Goal: Task Accomplishment & Management: Manage account settings

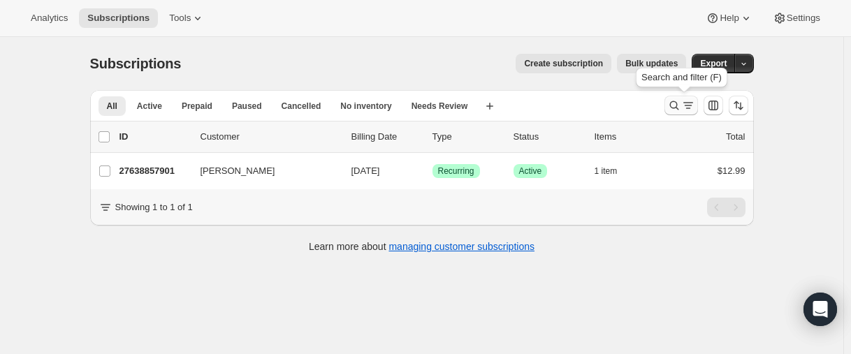
click at [672, 104] on icon "Search and filter results" at bounding box center [675, 106] width 14 height 14
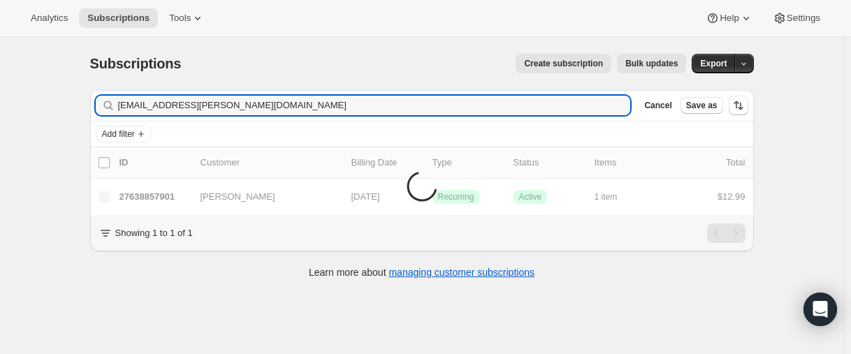
type input "[EMAIL_ADDRESS][PERSON_NAME][DOMAIN_NAME]"
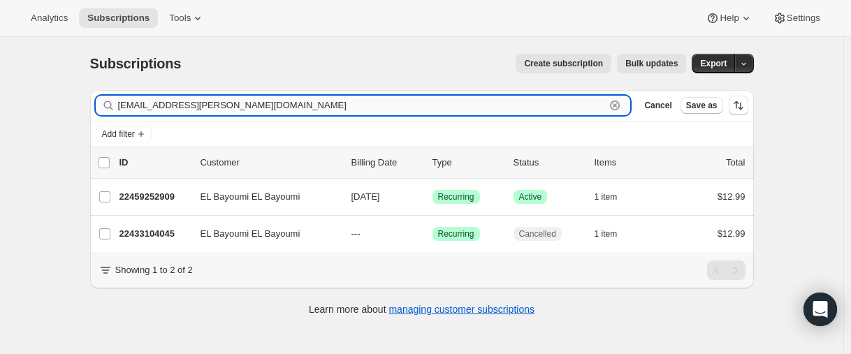
click at [233, 106] on input "[EMAIL_ADDRESS][PERSON_NAME][DOMAIN_NAME]" at bounding box center [362, 106] width 488 height 20
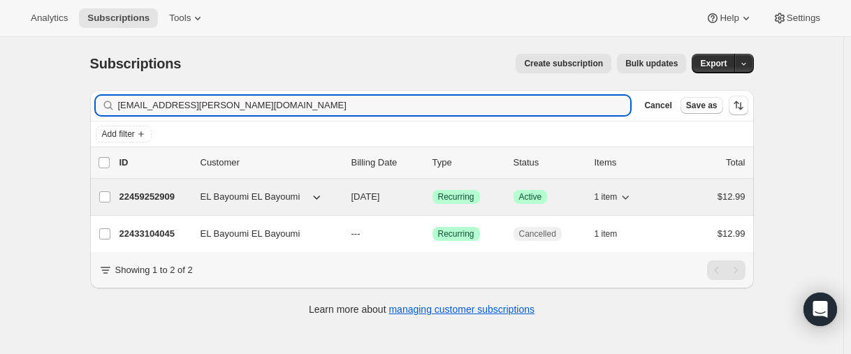
click at [139, 197] on p "22459252909" at bounding box center [155, 197] width 70 height 14
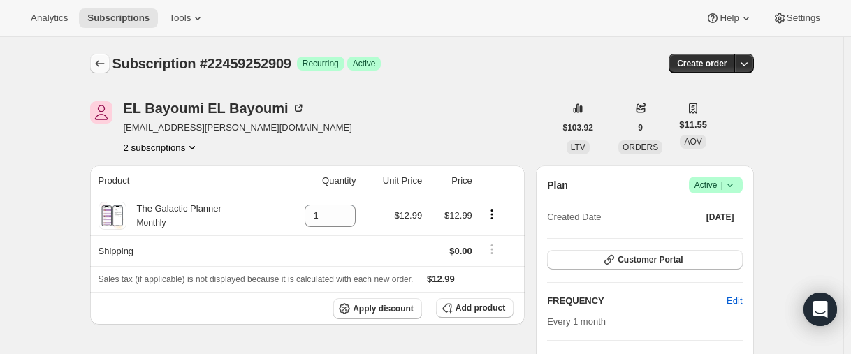
click at [106, 63] on icon "Subscriptions" at bounding box center [100, 64] width 14 height 14
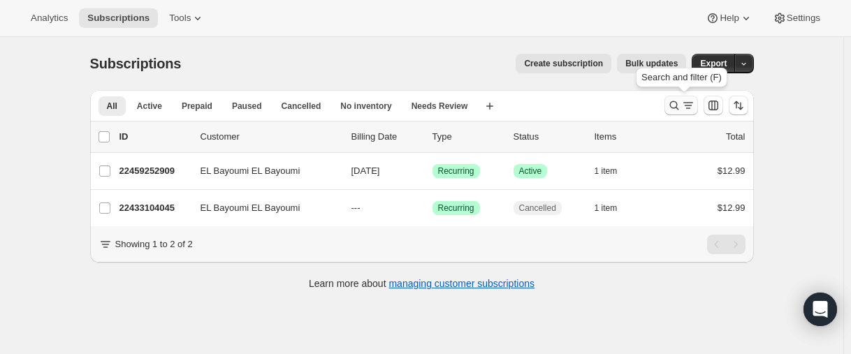
click at [676, 102] on icon "Search and filter results" at bounding box center [674, 105] width 9 height 9
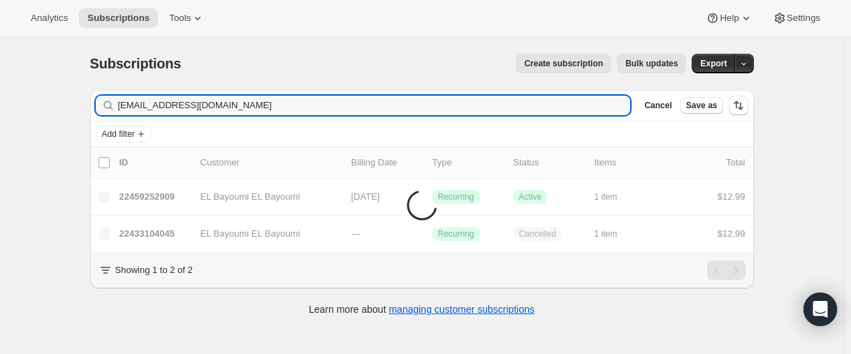
type input "[EMAIL_ADDRESS][DOMAIN_NAME]"
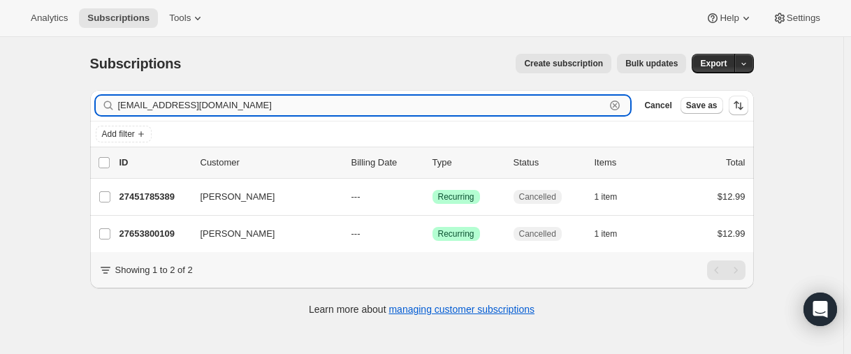
click at [217, 104] on input "[EMAIL_ADDRESS][DOMAIN_NAME]" at bounding box center [362, 106] width 488 height 20
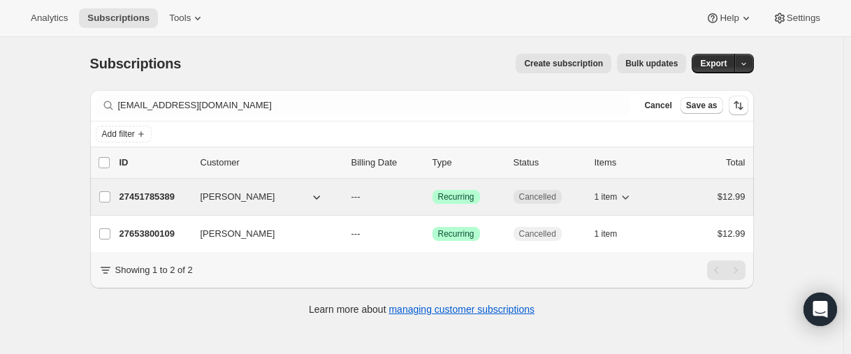
click at [154, 198] on p "27451785389" at bounding box center [155, 197] width 70 height 14
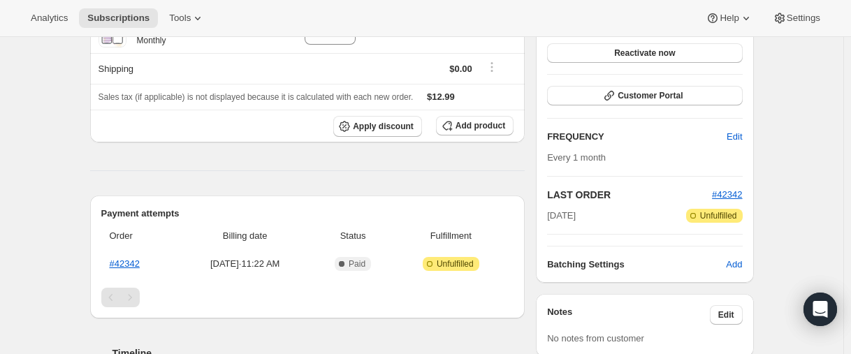
scroll to position [70, 0]
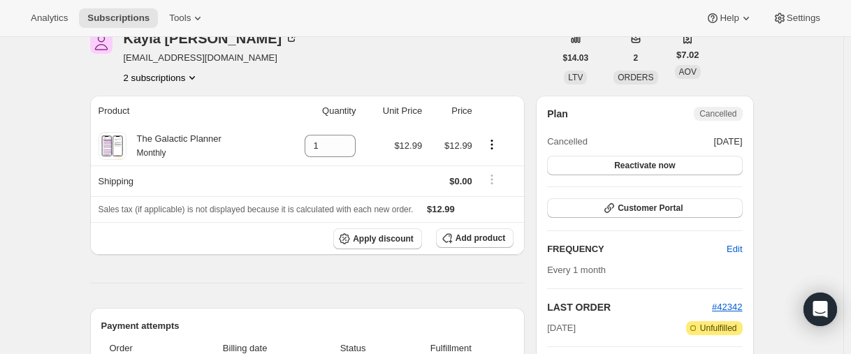
click at [157, 74] on button "2 subscriptions" at bounding box center [162, 78] width 76 height 14
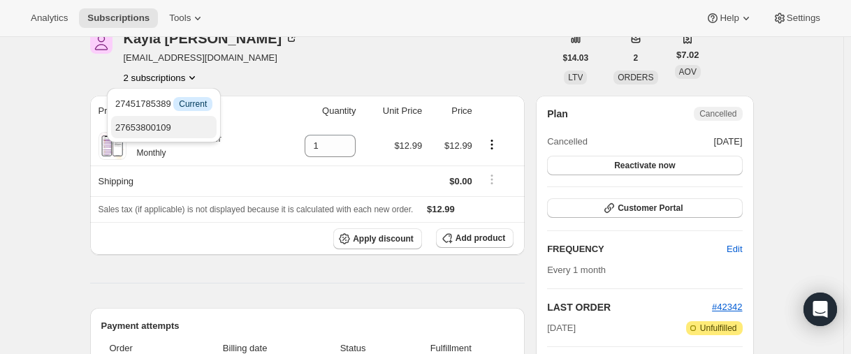
click at [152, 127] on span "27653800109" at bounding box center [143, 127] width 56 height 10
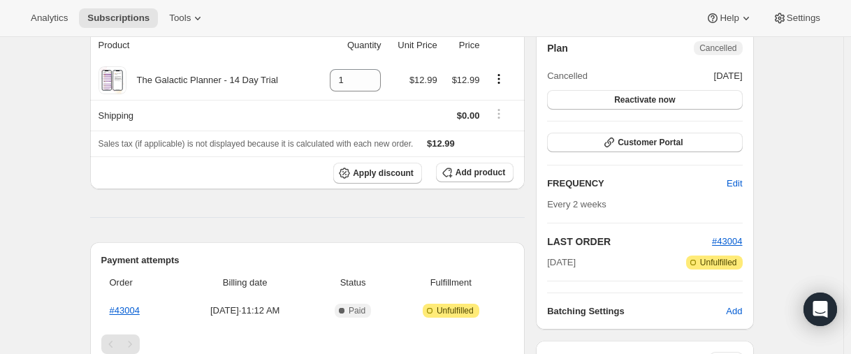
scroll to position [70, 0]
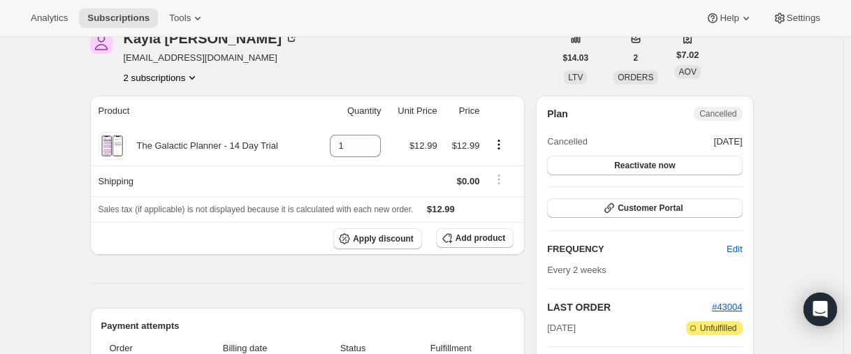
click at [169, 83] on button "2 subscriptions" at bounding box center [162, 78] width 76 height 14
click at [166, 106] on span "27451785389" at bounding box center [143, 104] width 56 height 10
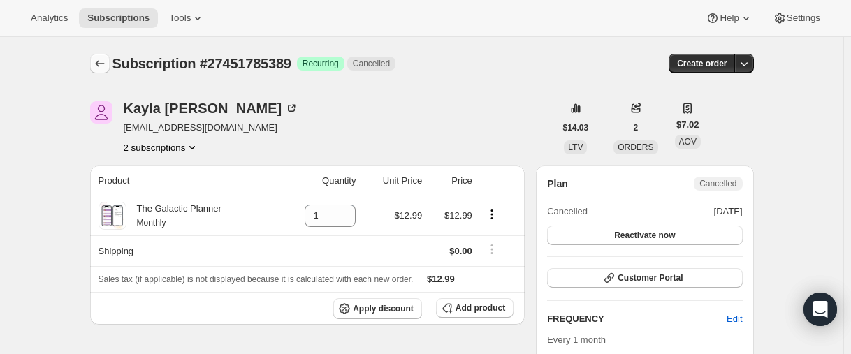
click at [103, 61] on icon "Subscriptions" at bounding box center [100, 64] width 14 height 14
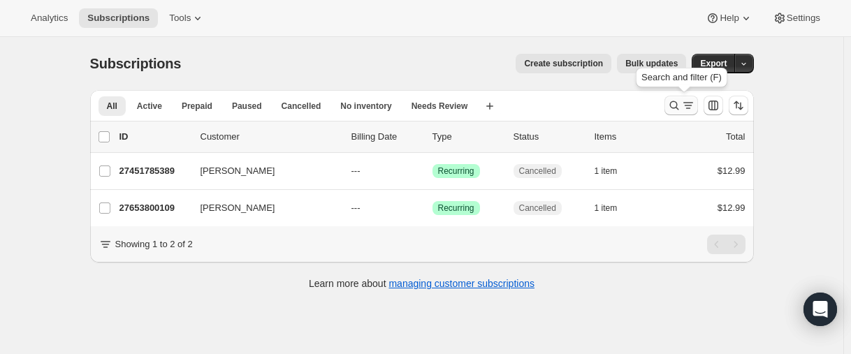
click at [673, 104] on icon "Search and filter results" at bounding box center [675, 106] width 14 height 14
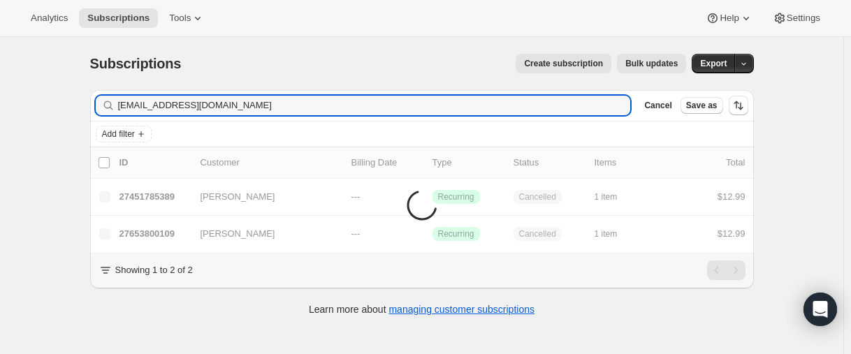
type input "[EMAIL_ADDRESS][DOMAIN_NAME]"
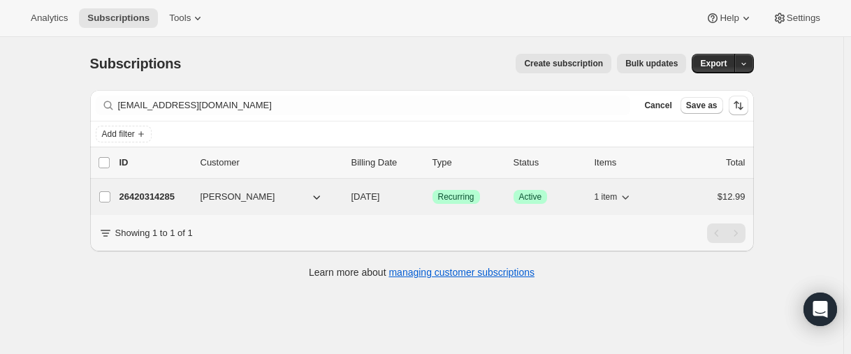
click at [159, 196] on p "26420314285" at bounding box center [155, 197] width 70 height 14
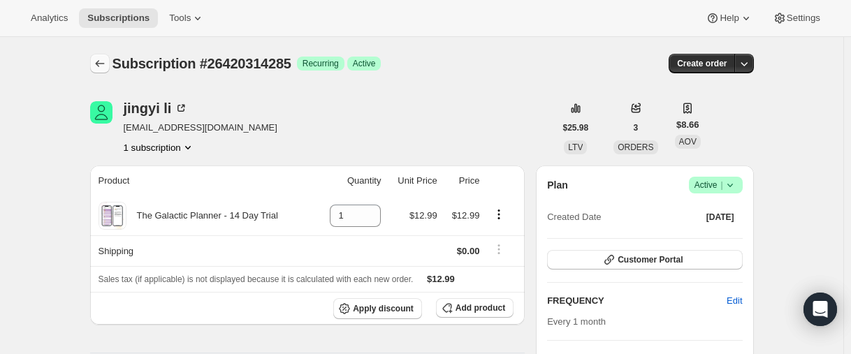
click at [100, 64] on icon "Subscriptions" at bounding box center [99, 63] width 9 height 7
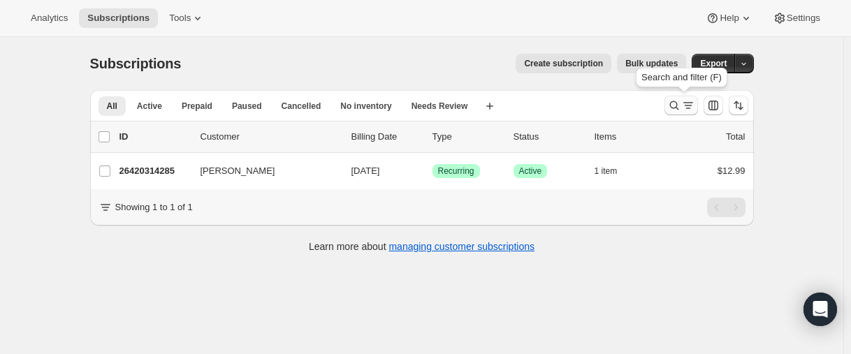
click at [675, 106] on icon "Search and filter results" at bounding box center [675, 106] width 14 height 14
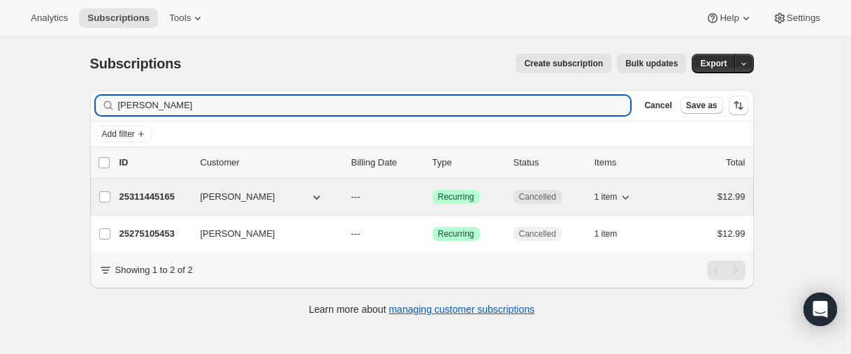
type input "[PERSON_NAME]"
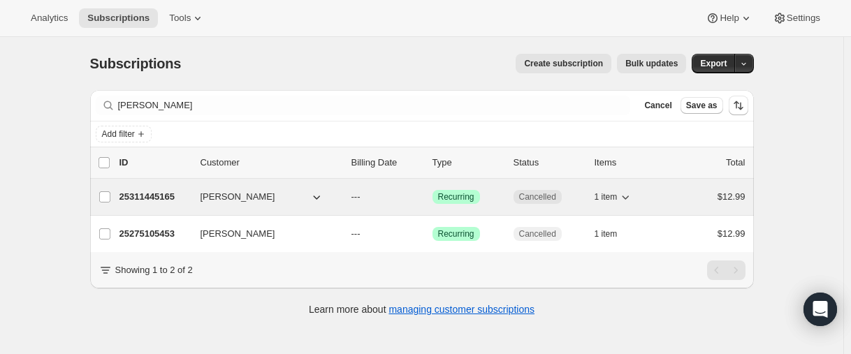
click at [150, 197] on p "25311445165" at bounding box center [155, 197] width 70 height 14
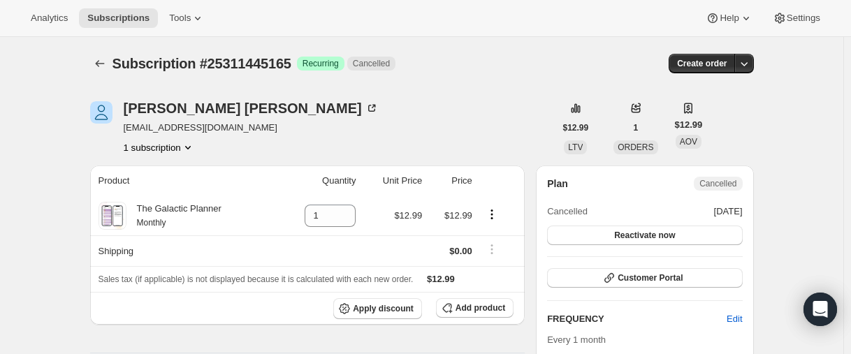
click at [175, 145] on button "1 subscription" at bounding box center [159, 148] width 71 height 14
click at [95, 61] on button "Subscriptions" at bounding box center [100, 64] width 20 height 20
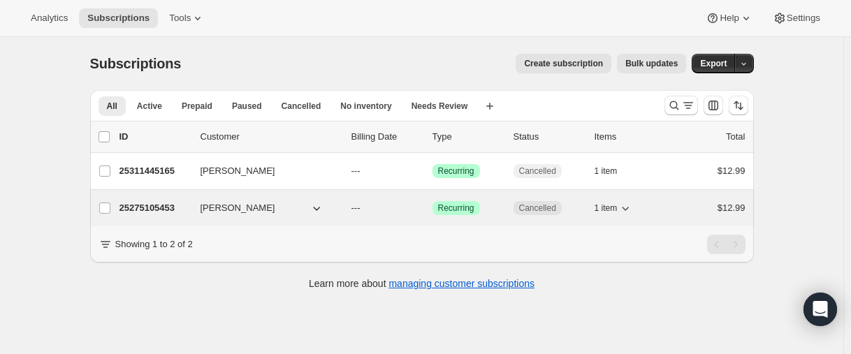
click at [135, 210] on p "25275105453" at bounding box center [155, 208] width 70 height 14
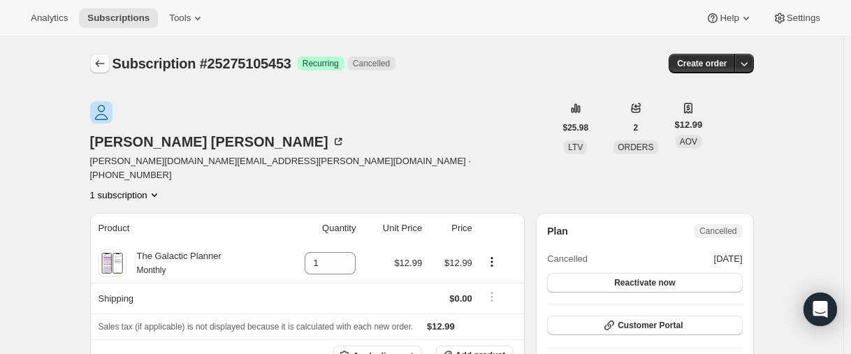
click at [106, 66] on icon "Subscriptions" at bounding box center [100, 64] width 14 height 14
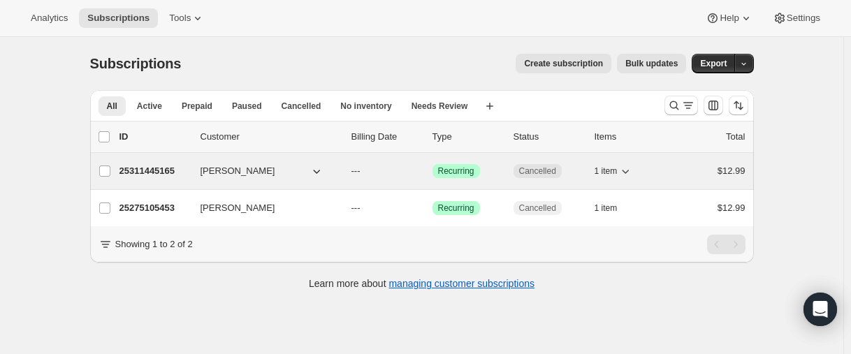
click at [159, 169] on p "25311445165" at bounding box center [155, 171] width 70 height 14
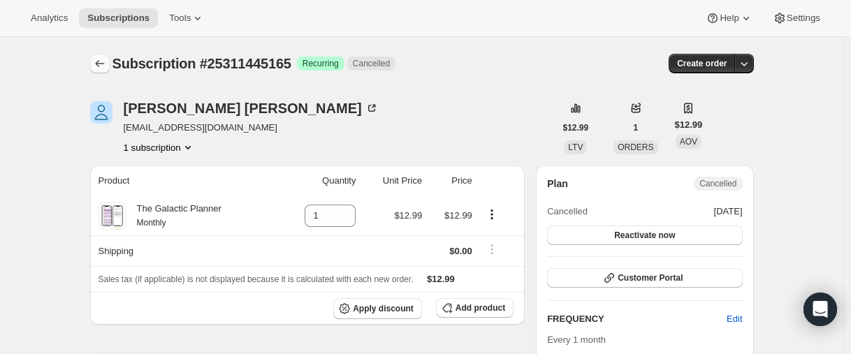
click at [103, 71] on button "Subscriptions" at bounding box center [100, 64] width 20 height 20
